Goal: Information Seeking & Learning: Compare options

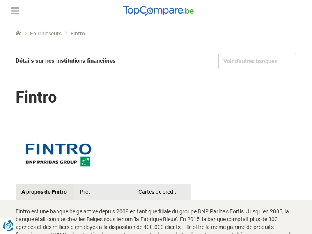
scroll to position [379, 0]
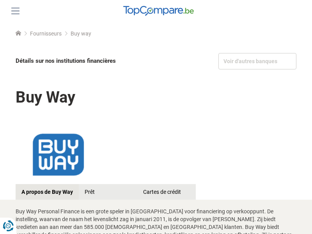
scroll to position [1023, 0]
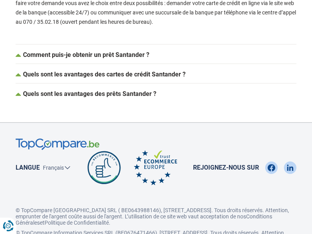
scroll to position [1092, 0]
